Goal: Information Seeking & Learning: Find contact information

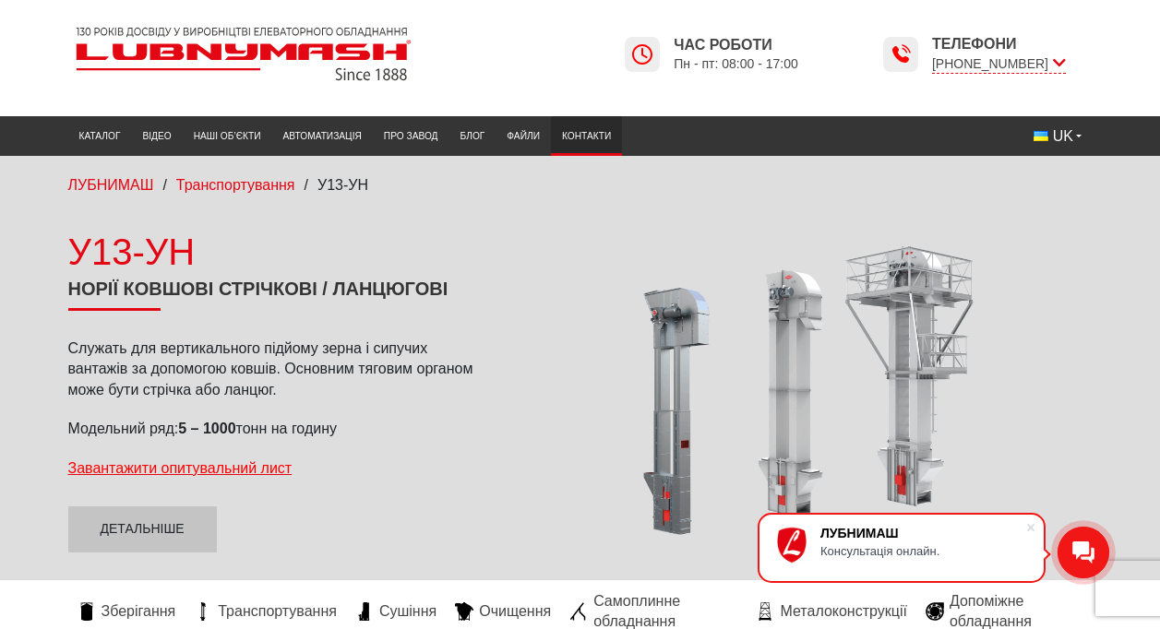
click at [589, 138] on link "Контакти" at bounding box center [586, 136] width 71 height 30
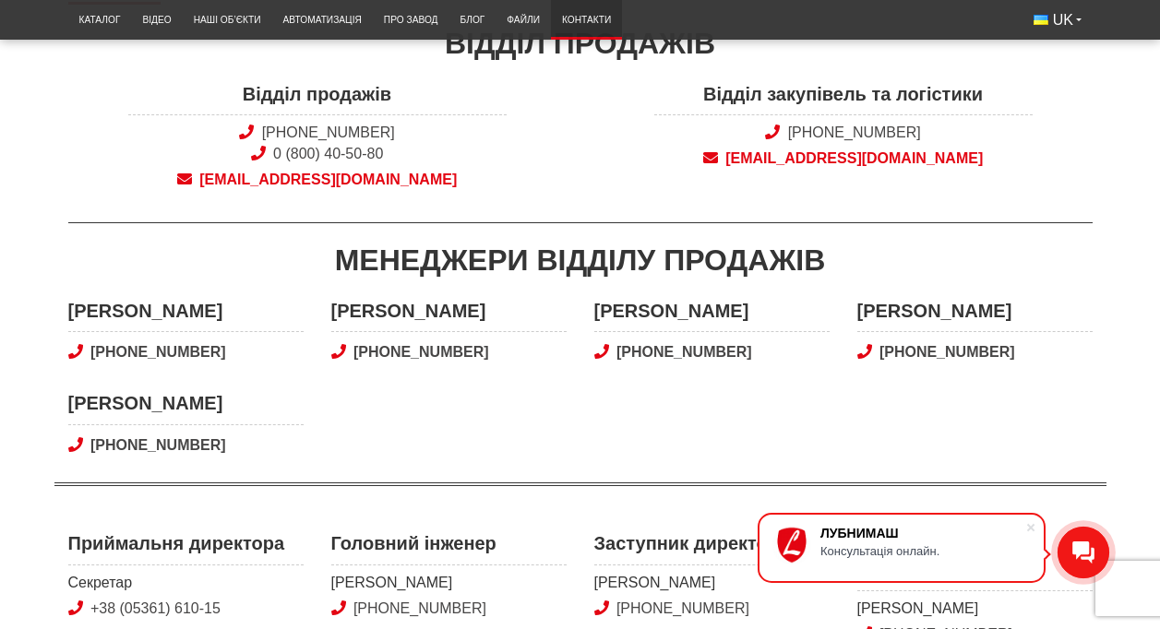
scroll to position [185, 0]
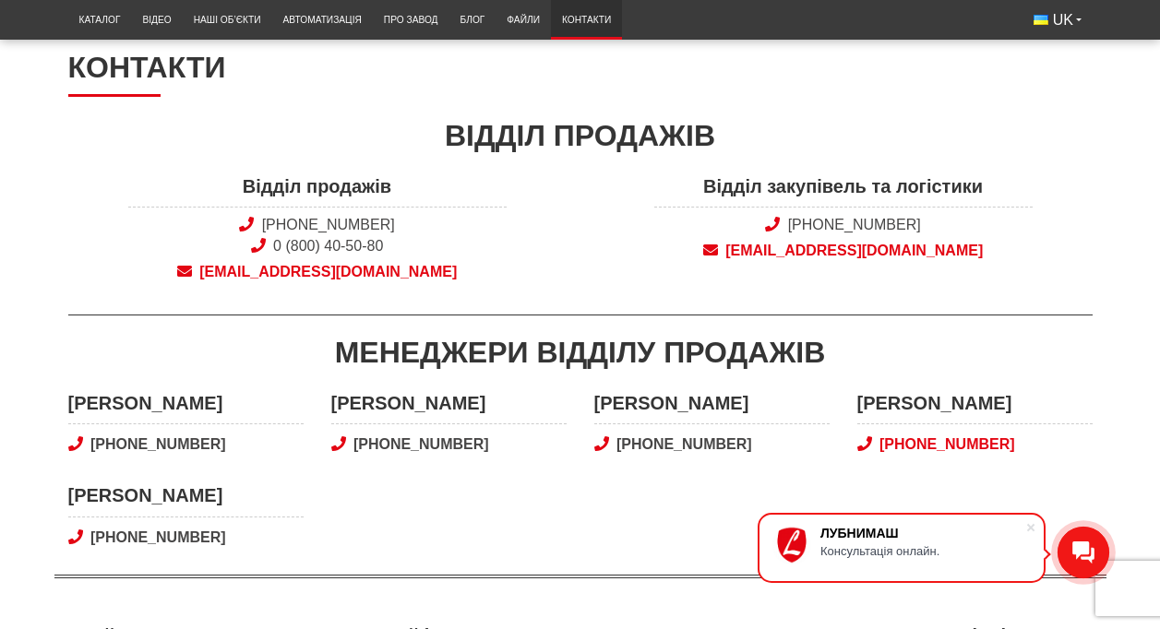
drag, startPoint x: 438, startPoint y: 127, endPoint x: 1047, endPoint y: 449, distance: 689.0
copy div "Відділ продажів Відділ продажів [PHONE_NUMBER] 0 (800) 40-50-80 [EMAIL_ADDRESS]…"
